Goal: Book appointment/travel/reservation

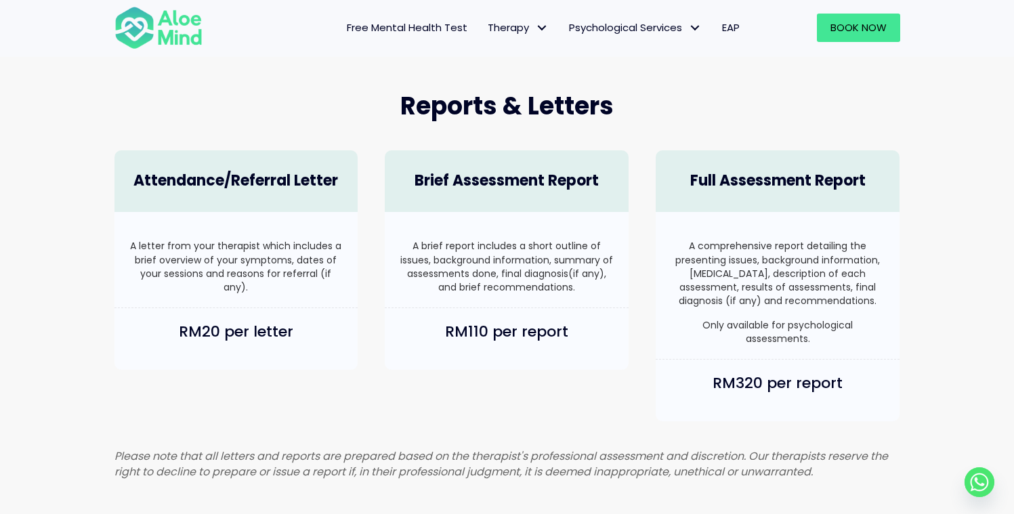
scroll to position [789, 0]
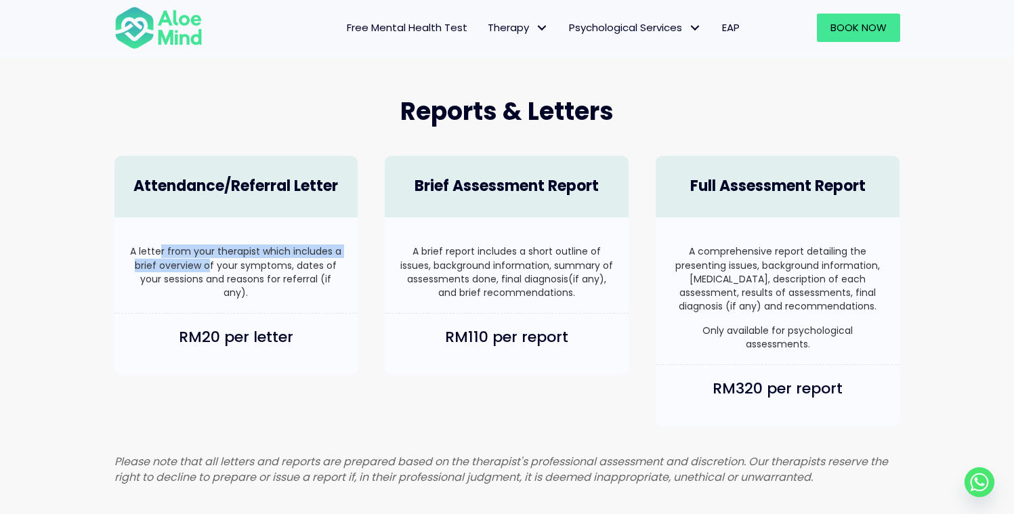
drag, startPoint x: 162, startPoint y: 251, endPoint x: 209, endPoint y: 261, distance: 47.8
click at [209, 261] on p "A letter from your therapist which includes a brief overview of your symptoms, …" at bounding box center [236, 272] width 217 height 55
drag, startPoint x: 209, startPoint y: 261, endPoint x: 242, endPoint y: 270, distance: 34.8
click at [242, 270] on p "A letter from your therapist which includes a brief overview of your symptoms, …" at bounding box center [236, 272] width 217 height 55
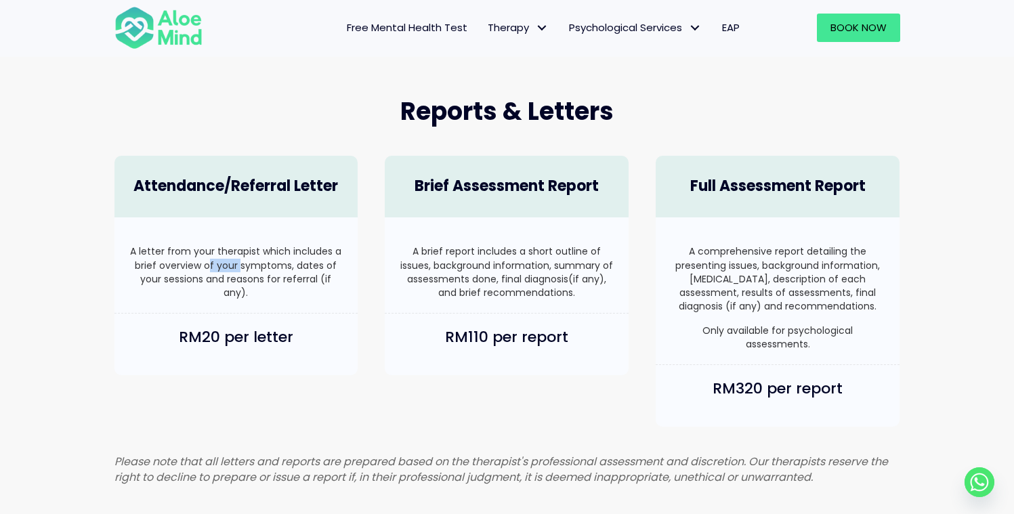
click at [242, 270] on p "A letter from your therapist which includes a brief overview of your symptoms, …" at bounding box center [236, 272] width 217 height 55
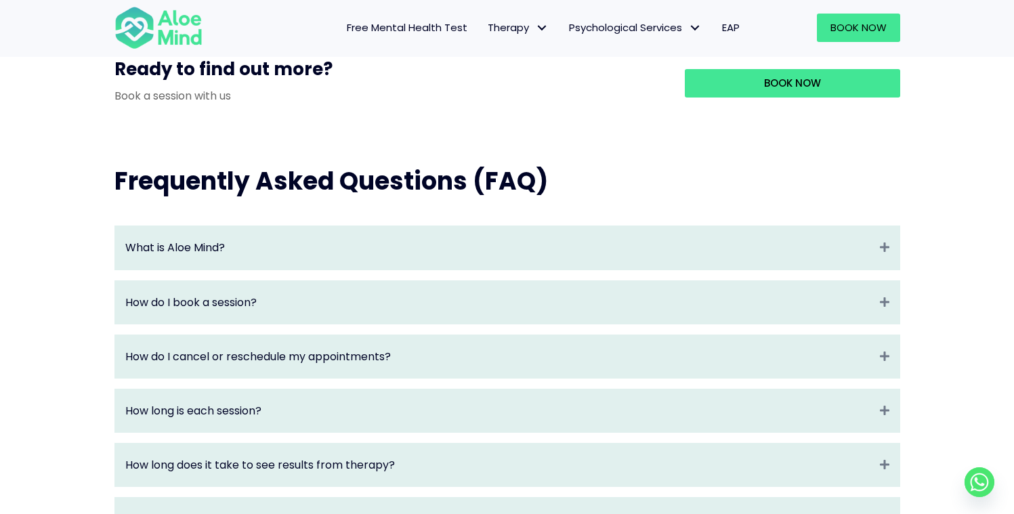
scroll to position [1310, 0]
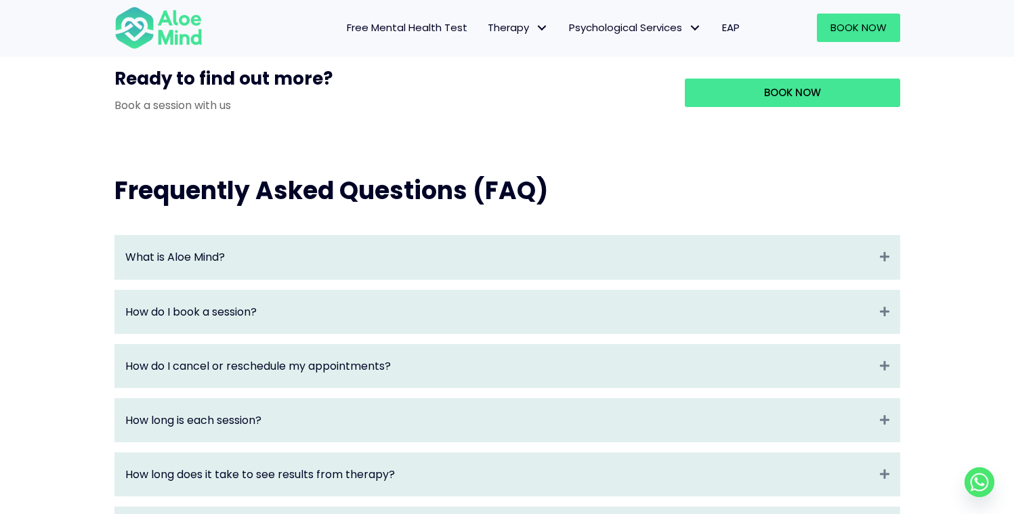
click at [231, 333] on div "How do I book a session? Expand" at bounding box center [507, 312] width 784 height 43
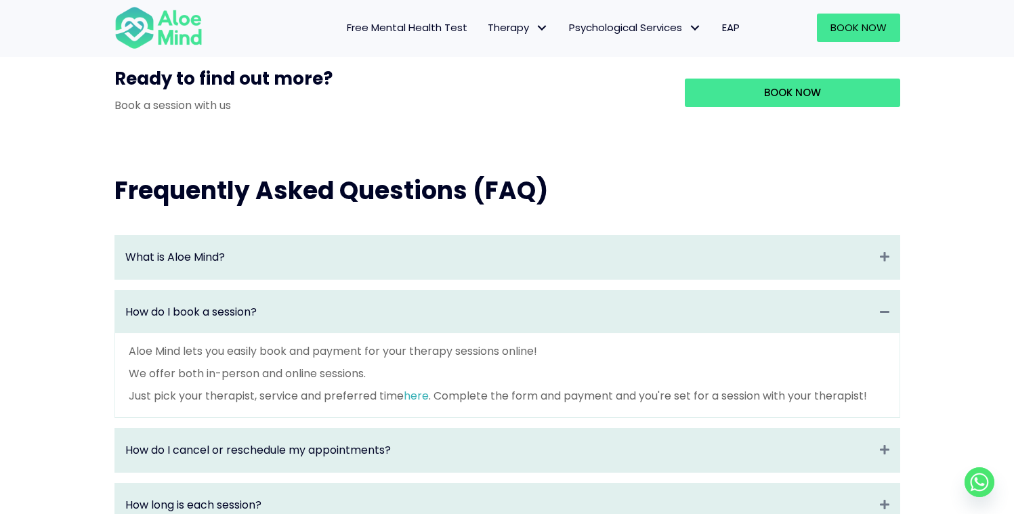
click at [231, 333] on div "How do I book a session? Collapse" at bounding box center [507, 312] width 784 height 43
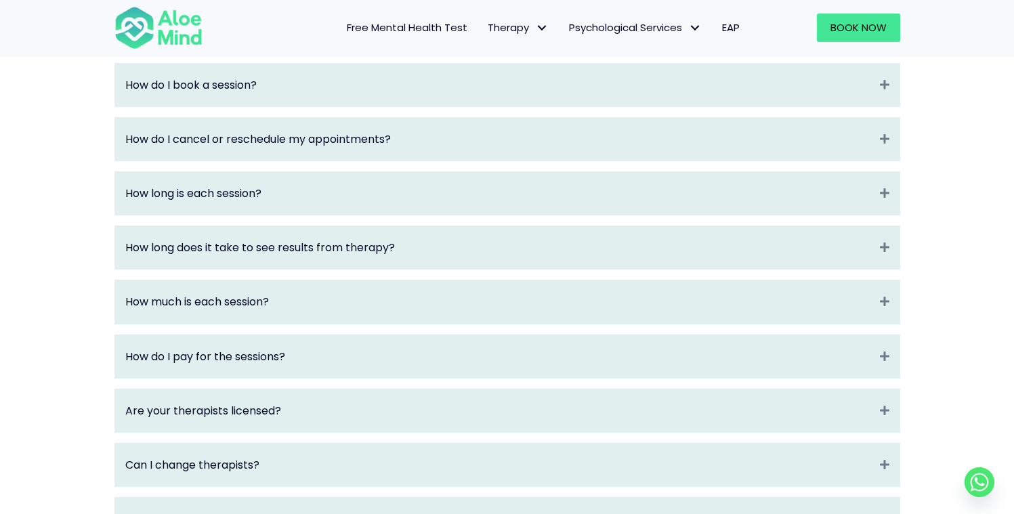
scroll to position [1575, 0]
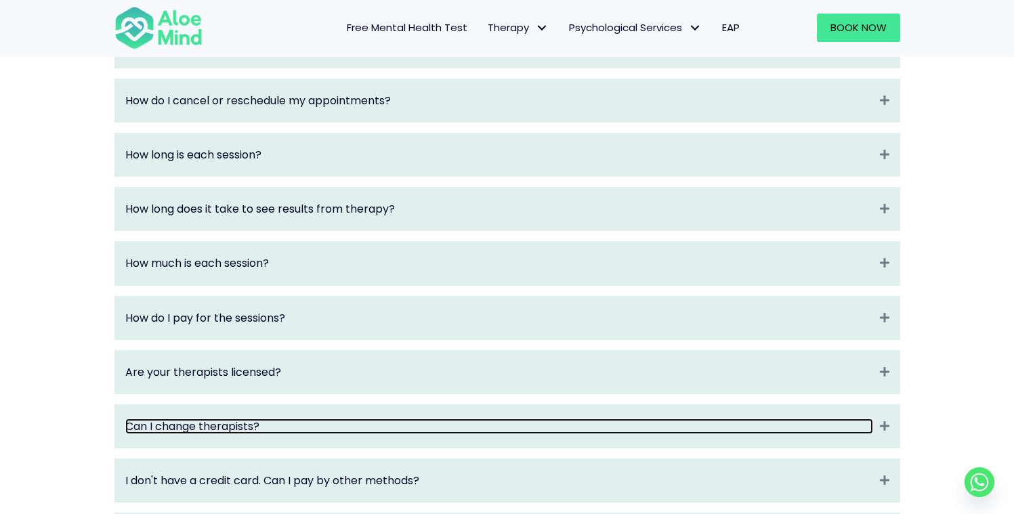
click at [319, 434] on link "Can I change therapists?" at bounding box center [499, 427] width 748 height 16
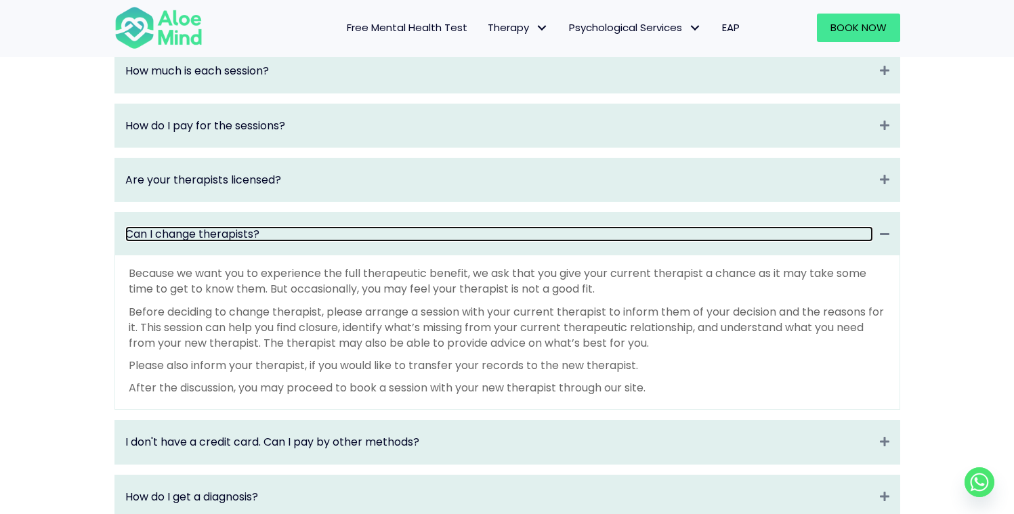
scroll to position [1772, 0]
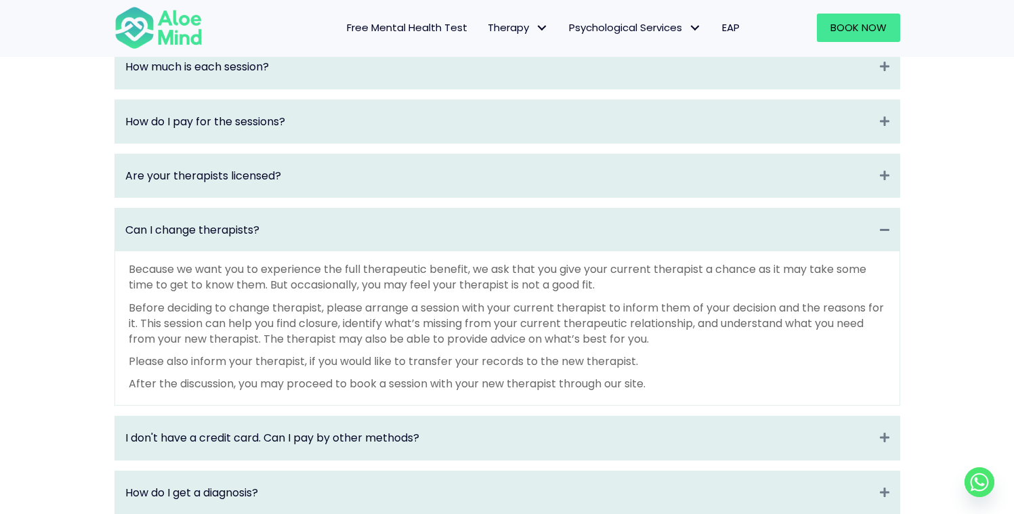
click at [313, 365] on div "Because we want you to experience the full therapeutic benefit, we ask that you…" at bounding box center [507, 326] width 757 height 130
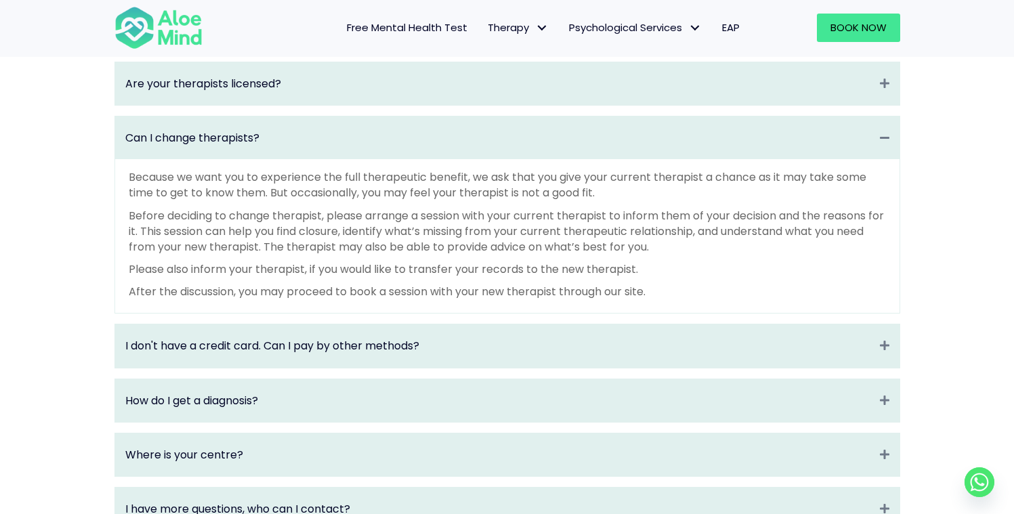
scroll to position [1867, 0]
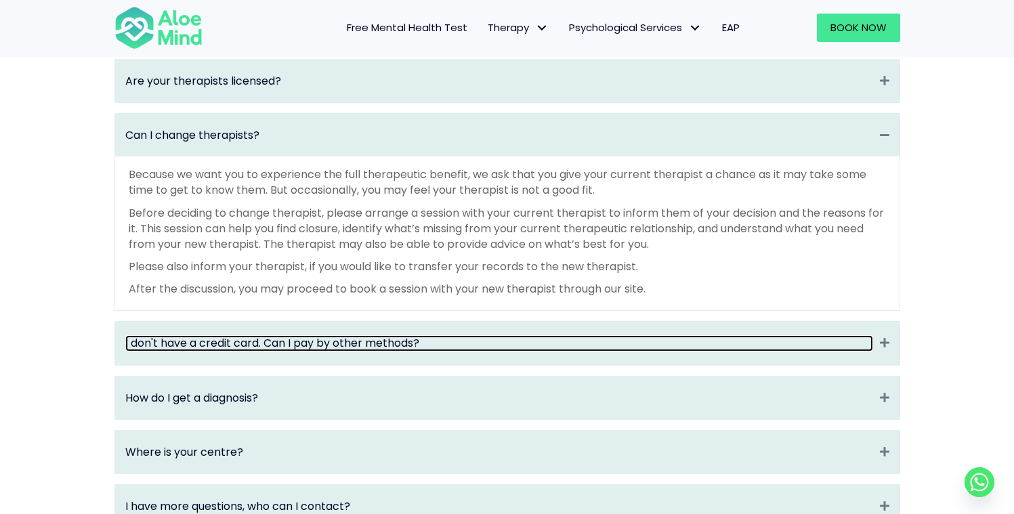
click at [313, 351] on link "I don't have a credit card. Can I pay by other methods?" at bounding box center [499, 343] width 748 height 16
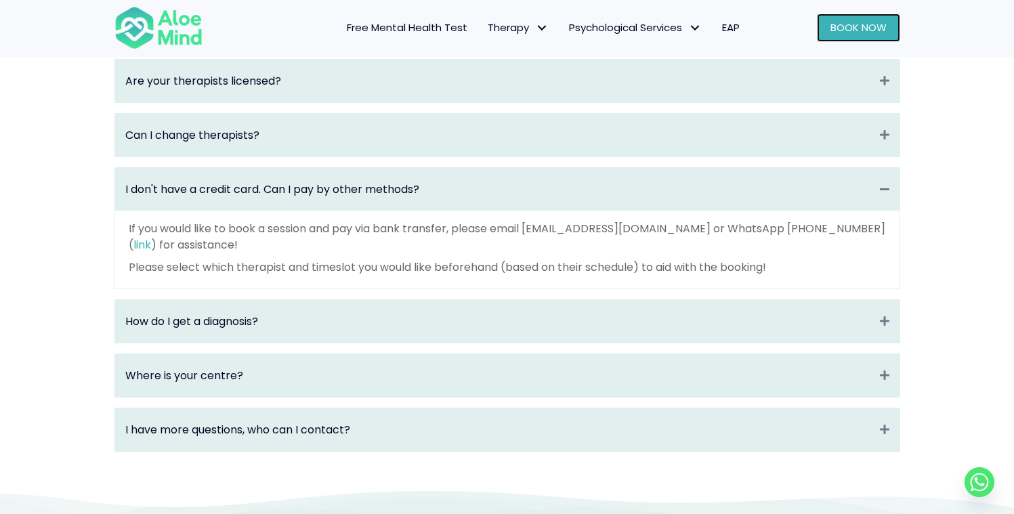
click at [883, 26] on span "Book Now" at bounding box center [858, 27] width 56 height 14
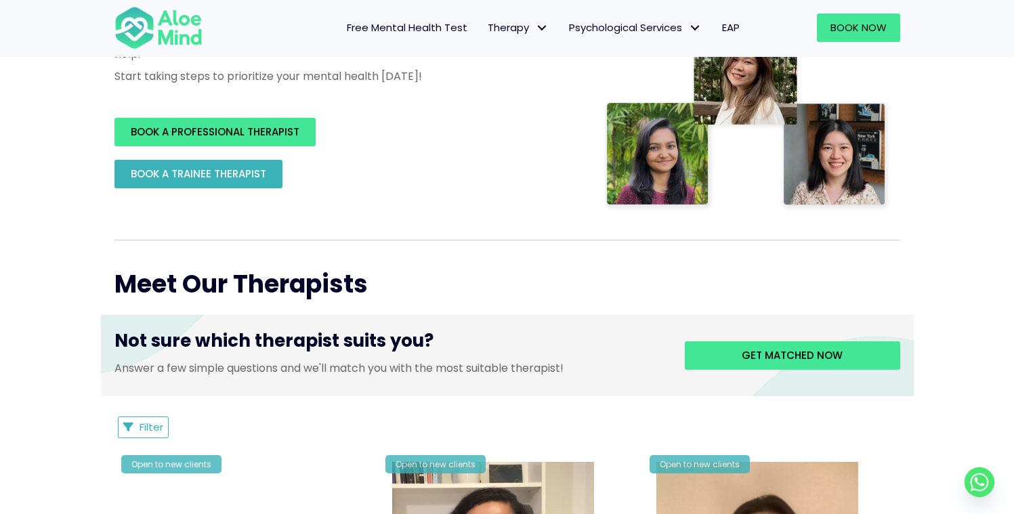
scroll to position [314, 0]
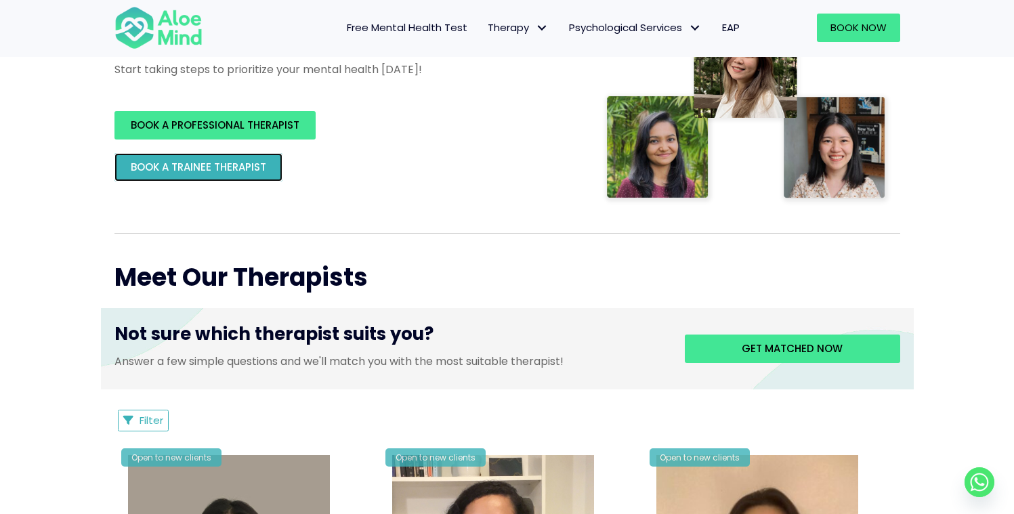
click at [239, 177] on link "BOOK A TRAINEE THERAPIST" at bounding box center [198, 167] width 168 height 28
